Goal: Task Accomplishment & Management: Use online tool/utility

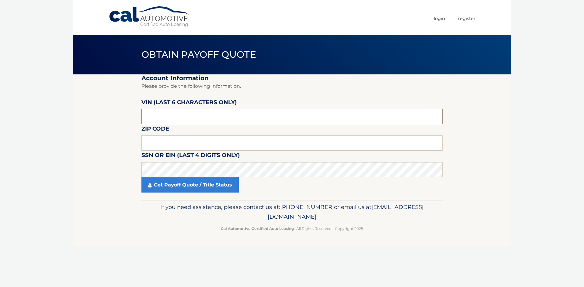
click at [164, 119] on input "text" at bounding box center [291, 116] width 301 height 15
type input "169785"
type input "11379"
click button "For Originating Dealer" at bounding box center [0, 0] width 0 height 0
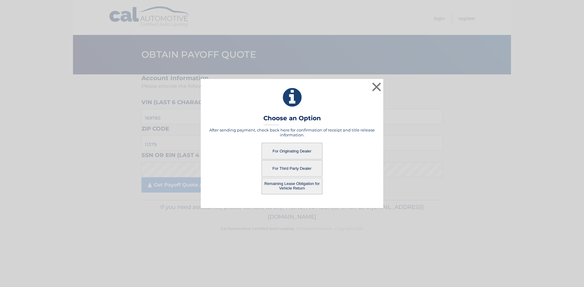
click at [293, 151] on button "For Originating Dealer" at bounding box center [291, 151] width 61 height 17
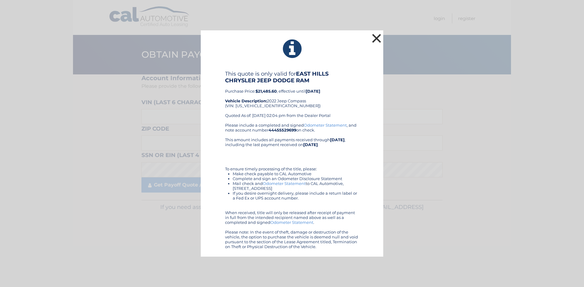
drag, startPoint x: 377, startPoint y: 38, endPoint x: 306, endPoint y: 95, distance: 91.4
click at [328, 83] on div "× This quote is only valid for EAST HILLS CHRYSLER JEEP DODGE RAM Purchase Pric…" at bounding box center [292, 143] width 182 height 227
click at [254, 106] on div "This quote is only valid for EAST HILLS CHRYSLER JEEP DODGE RAM Purchase Price:…" at bounding box center [292, 97] width 134 height 52
copy div "3C4NJDFB9NT169785"
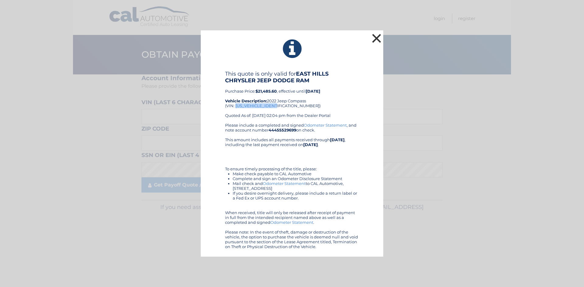
click at [376, 36] on button "×" at bounding box center [376, 38] width 12 height 12
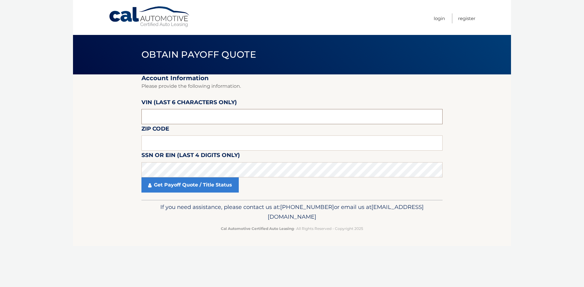
drag, startPoint x: 170, startPoint y: 118, endPoint x: 141, endPoint y: 118, distance: 28.9
click at [141, 118] on section "Account Information Please provide the following information. VIN (last 6 chara…" at bounding box center [292, 137] width 438 height 126
type input "169785"
type input "4"
type input "11378"
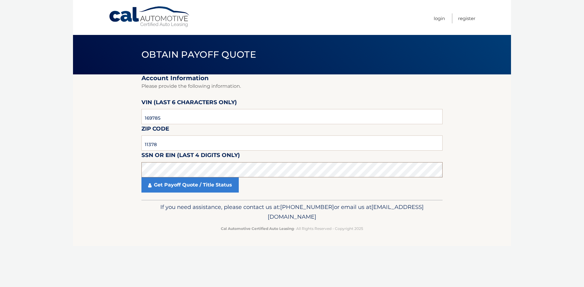
click button "For Originating Dealer" at bounding box center [0, 0] width 0 height 0
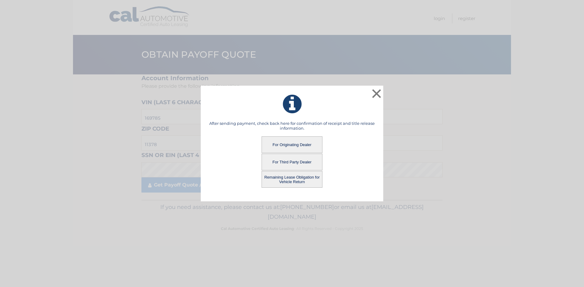
click at [284, 180] on button "Remaining Lease Obligation for Vehicle Return" at bounding box center [291, 179] width 61 height 17
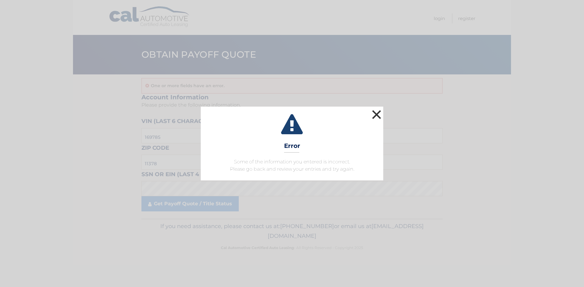
click at [376, 115] on button "×" at bounding box center [376, 115] width 12 height 12
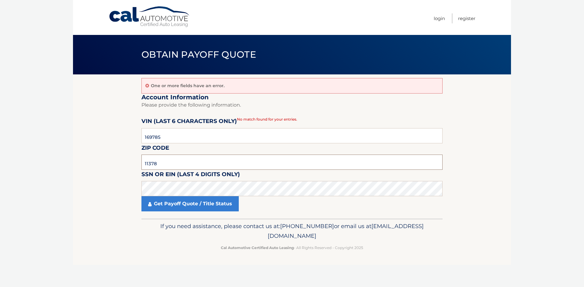
click at [164, 163] on input "11378" at bounding box center [291, 162] width 301 height 15
type input "11379"
click at [186, 206] on link "Get Payoff Quote / Title Status" at bounding box center [189, 203] width 97 height 15
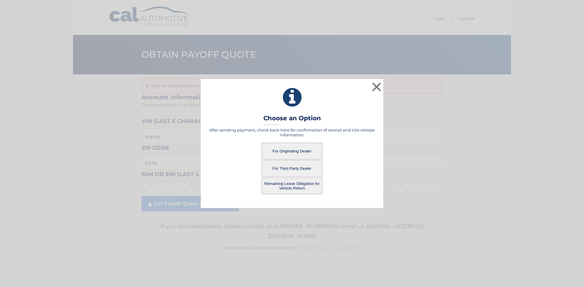
click at [282, 189] on button "Remaining Lease Obligation for Vehicle Return" at bounding box center [291, 186] width 61 height 17
click at [291, 184] on button "Remaining Lease Obligation for Vehicle Return" at bounding box center [291, 186] width 61 height 17
